Goal: Task Accomplishment & Management: Complete application form

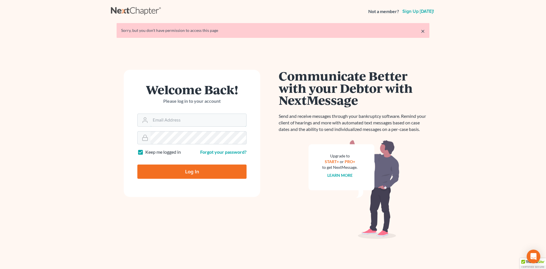
type input "rm@meredithlawfirm.com"
click at [175, 164] on input "Log In" at bounding box center [191, 171] width 109 height 14
type input "Thinking..."
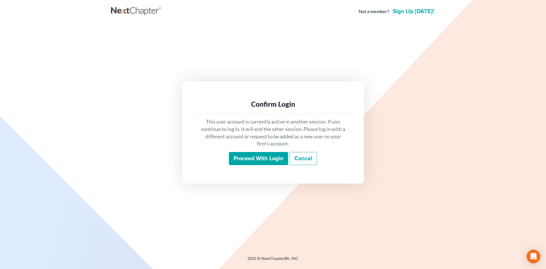
click at [269, 162] on input "Proceed with login" at bounding box center [258, 158] width 59 height 13
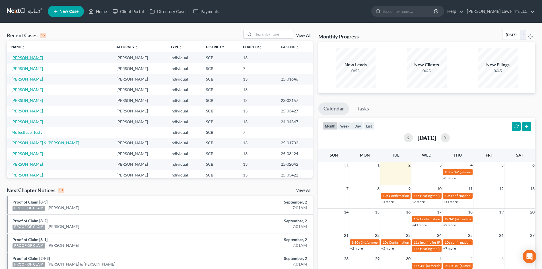
click at [21, 57] on link "[PERSON_NAME]" at bounding box center [27, 57] width 32 height 5
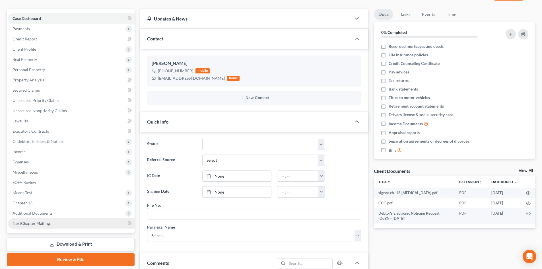
scroll to position [85, 0]
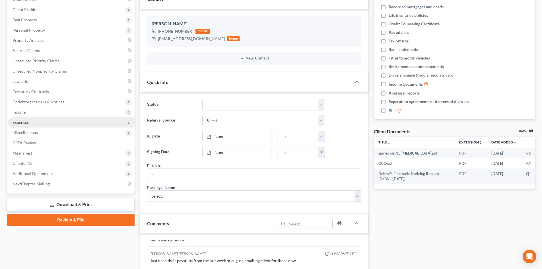
click at [53, 121] on span "Expenses" at bounding box center [71, 122] width 127 height 10
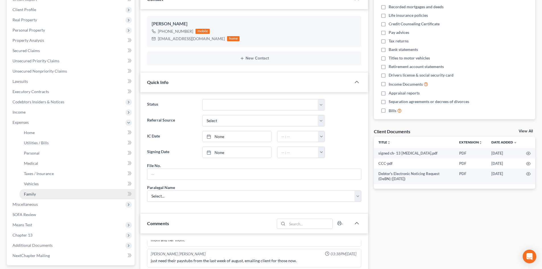
click at [46, 196] on link "Family" at bounding box center [76, 194] width 115 height 10
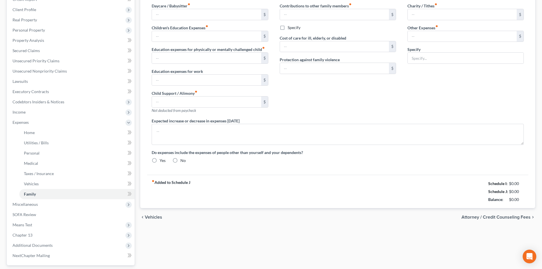
type input "627.80"
type input "0.00"
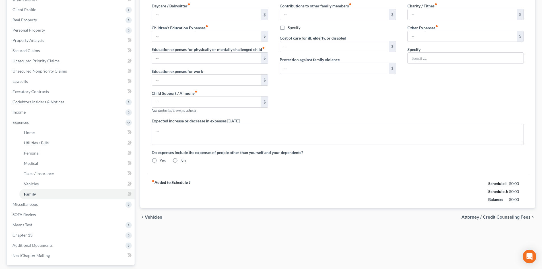
type input "0.00"
type input "150.00"
type input "0.00"
type input "40.00"
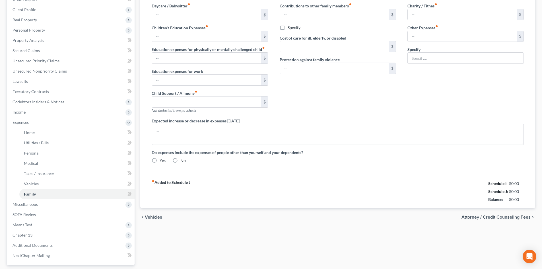
type input "Pet Expenses (Food, Treats, Flea and Tick Medicine)"
type textarea "The debtor's husband's additional expenses outside of the household are for his…"
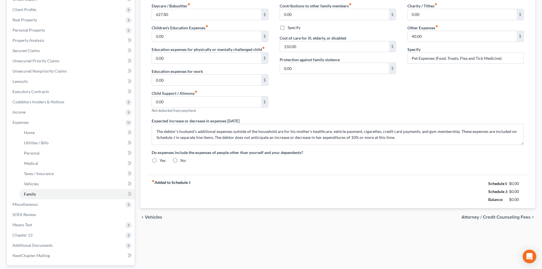
radio input "true"
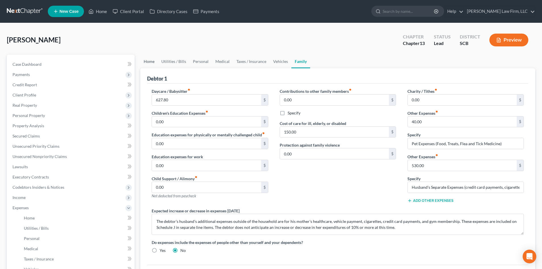
click at [149, 60] on link "Home" at bounding box center [149, 62] width 18 height 14
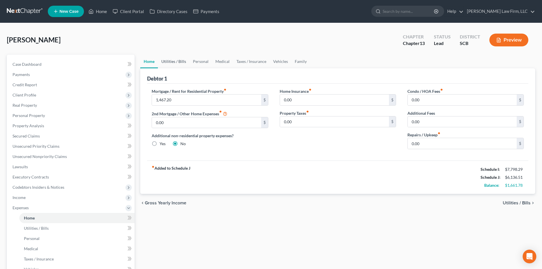
click at [173, 61] on link "Utilities / Bills" at bounding box center [174, 62] width 32 height 14
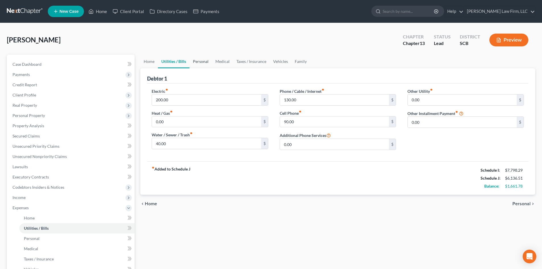
click at [195, 62] on link "Personal" at bounding box center [200, 62] width 22 height 14
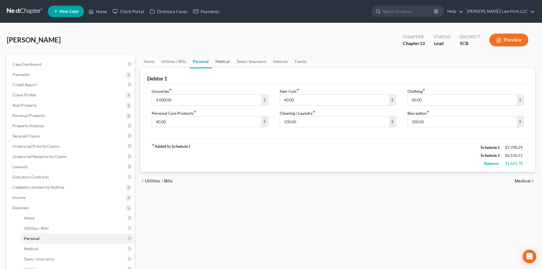
click at [212, 62] on link "Medical" at bounding box center [222, 62] width 21 height 14
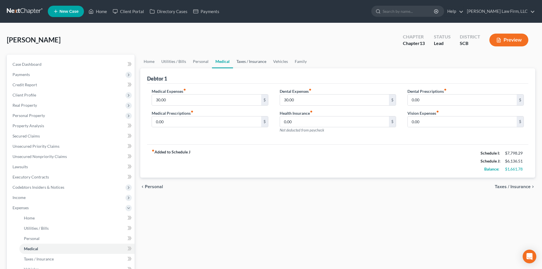
click at [239, 62] on link "Taxes / Insurance" at bounding box center [251, 62] width 37 height 14
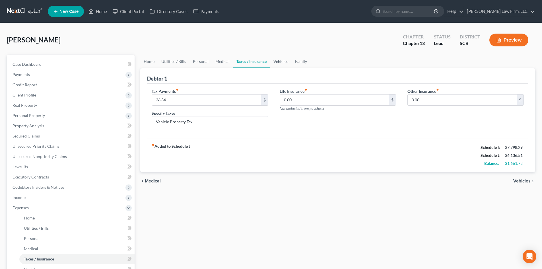
click at [283, 64] on link "Vehicles" at bounding box center [281, 62] width 22 height 14
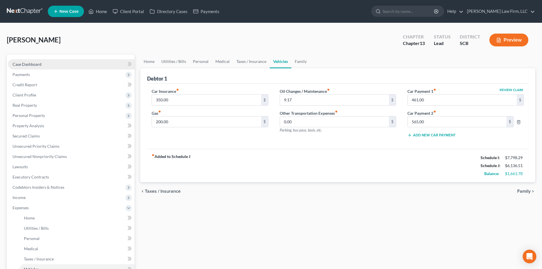
click at [41, 62] on span "Case Dashboard" at bounding box center [27, 64] width 29 height 5
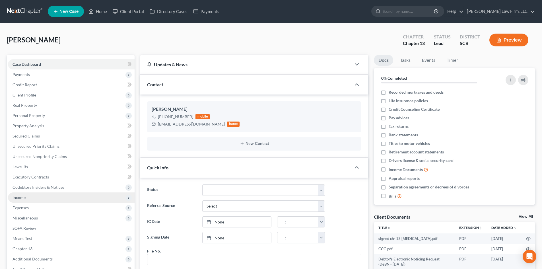
click at [29, 195] on span "Income" at bounding box center [71, 197] width 127 height 10
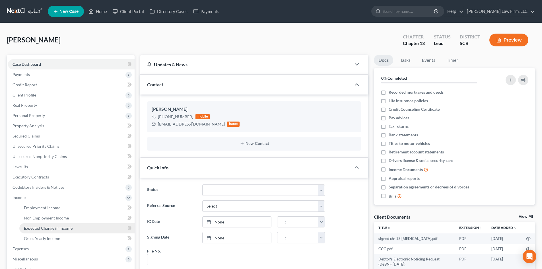
click at [64, 227] on span "Expected Change in Income" at bounding box center [48, 228] width 49 height 5
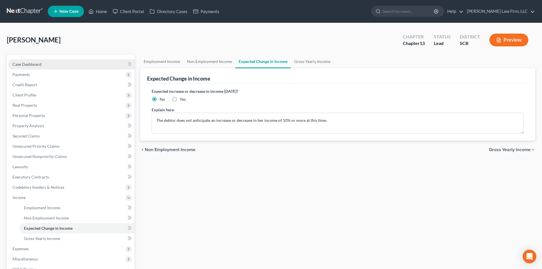
click at [34, 63] on span "Case Dashboard" at bounding box center [27, 64] width 29 height 5
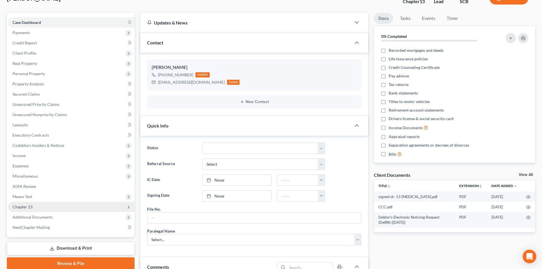
scroll to position [85, 0]
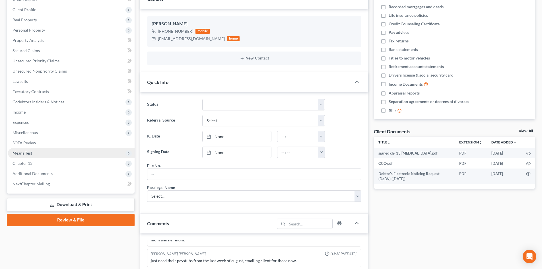
click at [57, 151] on span "Means Test" at bounding box center [71, 153] width 127 height 10
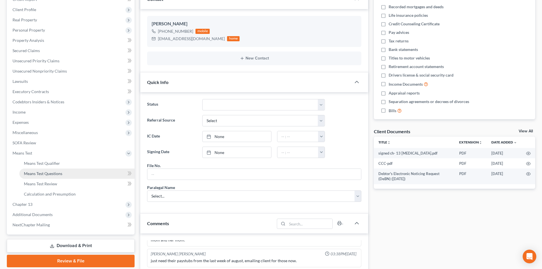
click at [59, 174] on span "Means Test Questions" at bounding box center [43, 173] width 38 height 5
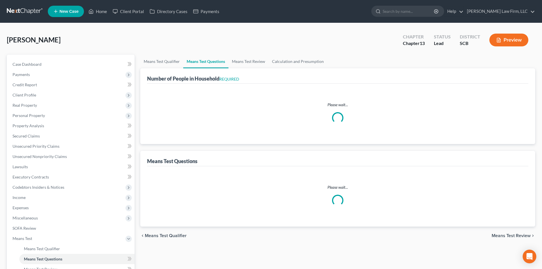
select select "0"
select select "60"
select select "1"
select select "60"
select select "1"
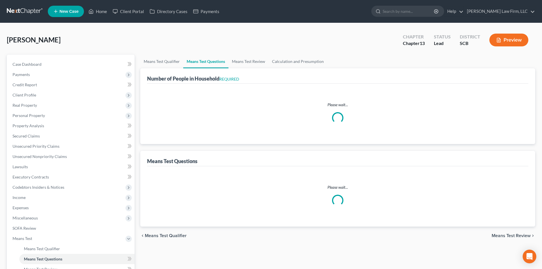
select select "60"
select select "2"
select select "3"
select select "0"
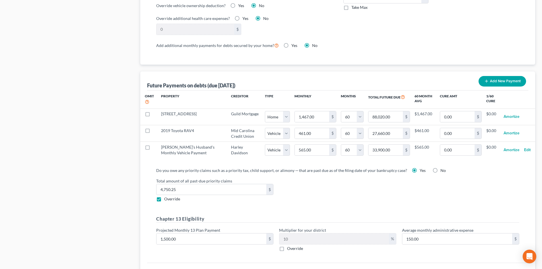
scroll to position [555, 0]
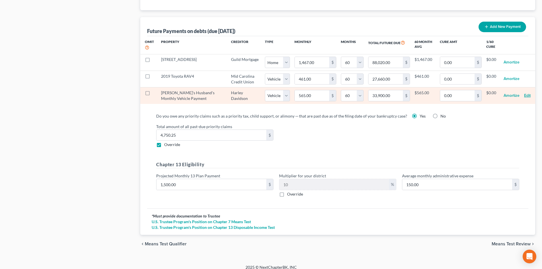
click at [526, 90] on button "Edit" at bounding box center [527, 95] width 7 height 11
select select "1"
select select "60"
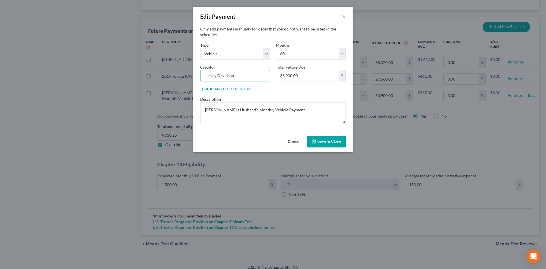
click at [251, 76] on input "Harley Davidson" at bounding box center [235, 75] width 70 height 11
click at [294, 139] on button "Cancel" at bounding box center [294, 141] width 22 height 11
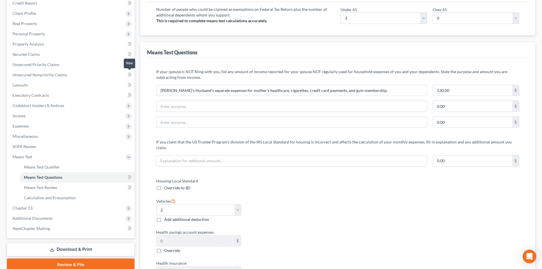
scroll to position [15, 0]
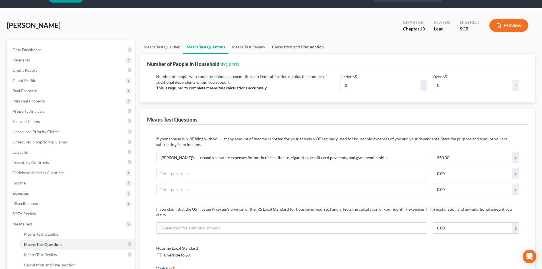
click at [301, 48] on link "Calculation and Presumption" at bounding box center [298, 47] width 59 height 14
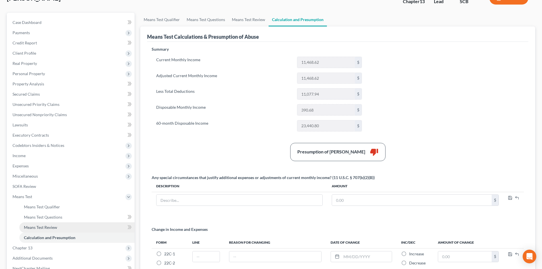
scroll to position [85, 0]
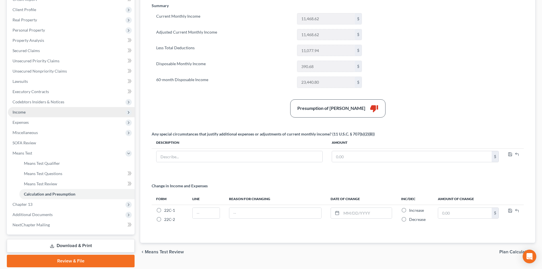
click at [39, 112] on span "Income" at bounding box center [71, 112] width 127 height 10
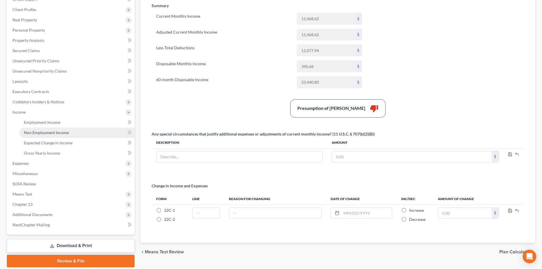
click at [51, 137] on link "Non Employment Income" at bounding box center [76, 132] width 115 height 10
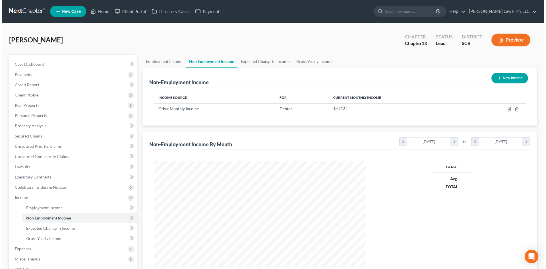
scroll to position [106, 224]
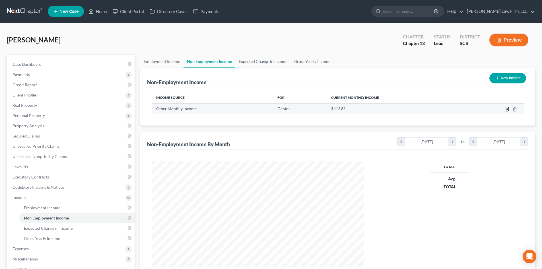
click at [505, 110] on icon "button" at bounding box center [507, 109] width 5 height 5
select select "13"
select select "0"
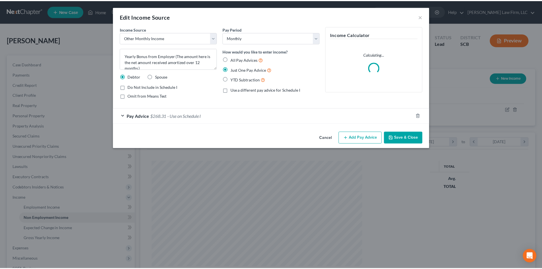
scroll to position [107, 226]
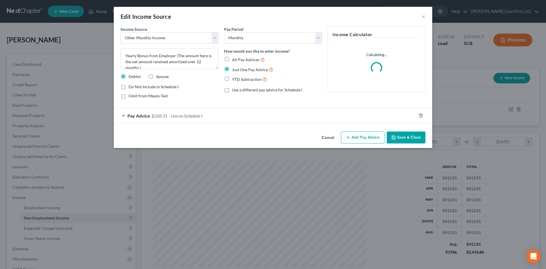
click at [196, 113] on span "- Use on Schedule I" at bounding box center [186, 115] width 34 height 5
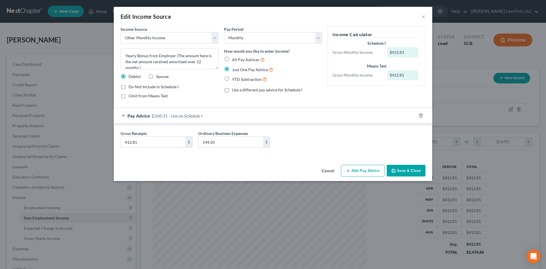
click at [232, 59] on label "All Pay Advices" at bounding box center [248, 59] width 33 height 7
click at [234, 59] on input "All Pay Advices" at bounding box center [236, 58] width 4 height 4
radio input "true"
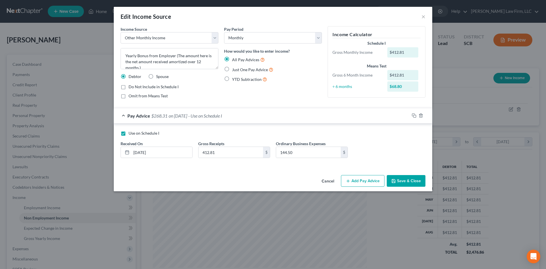
click at [232, 69] on label "Just One Pay Advice" at bounding box center [252, 69] width 41 height 7
click at [234, 69] on input "Just One Pay Advice" at bounding box center [236, 68] width 4 height 4
radio input "true"
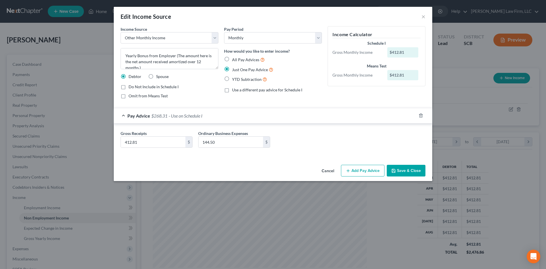
click at [331, 173] on button "Cancel" at bounding box center [328, 170] width 22 height 11
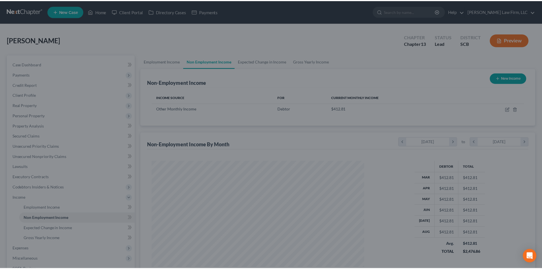
scroll to position [284397, 284279]
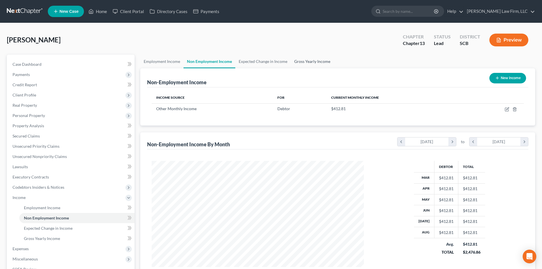
click at [314, 64] on link "Gross Yearly Income" at bounding box center [312, 62] width 43 height 14
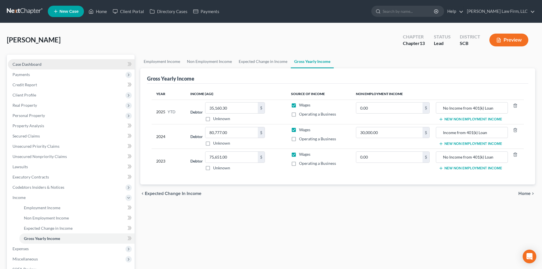
click at [34, 63] on span "Case Dashboard" at bounding box center [27, 64] width 29 height 5
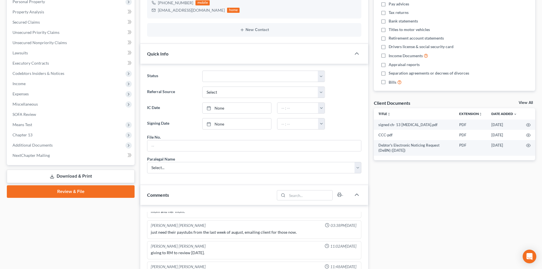
scroll to position [171, 0]
